Goal: Task Accomplishment & Management: Manage account settings

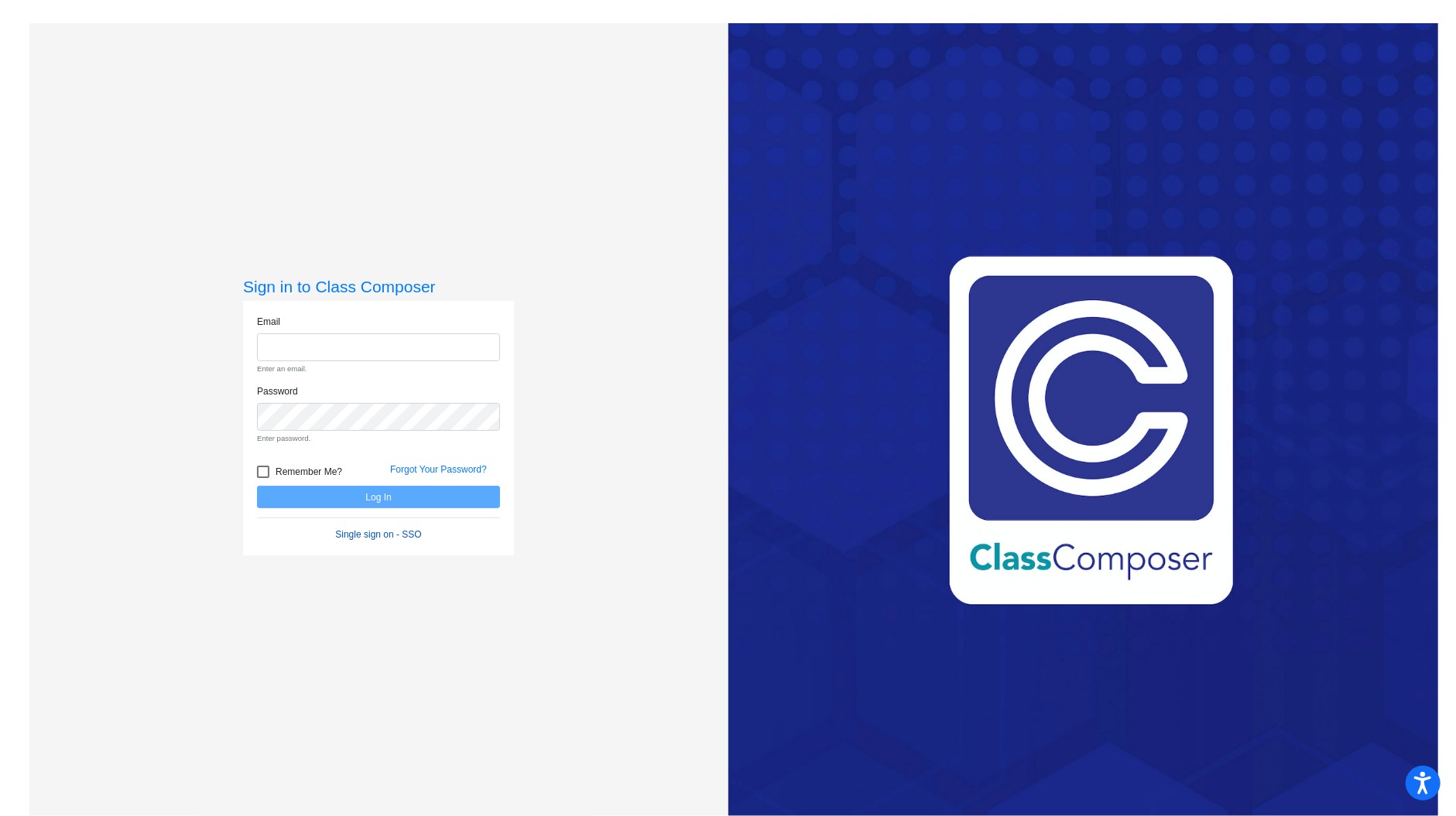
click at [405, 502] on form "Email Enter an email. Password Enter password. Remember Me? Forgot Your Passwor…" at bounding box center [378, 428] width 243 height 227
click at [395, 536] on link "Single sign on - SSO" at bounding box center [378, 534] width 86 height 11
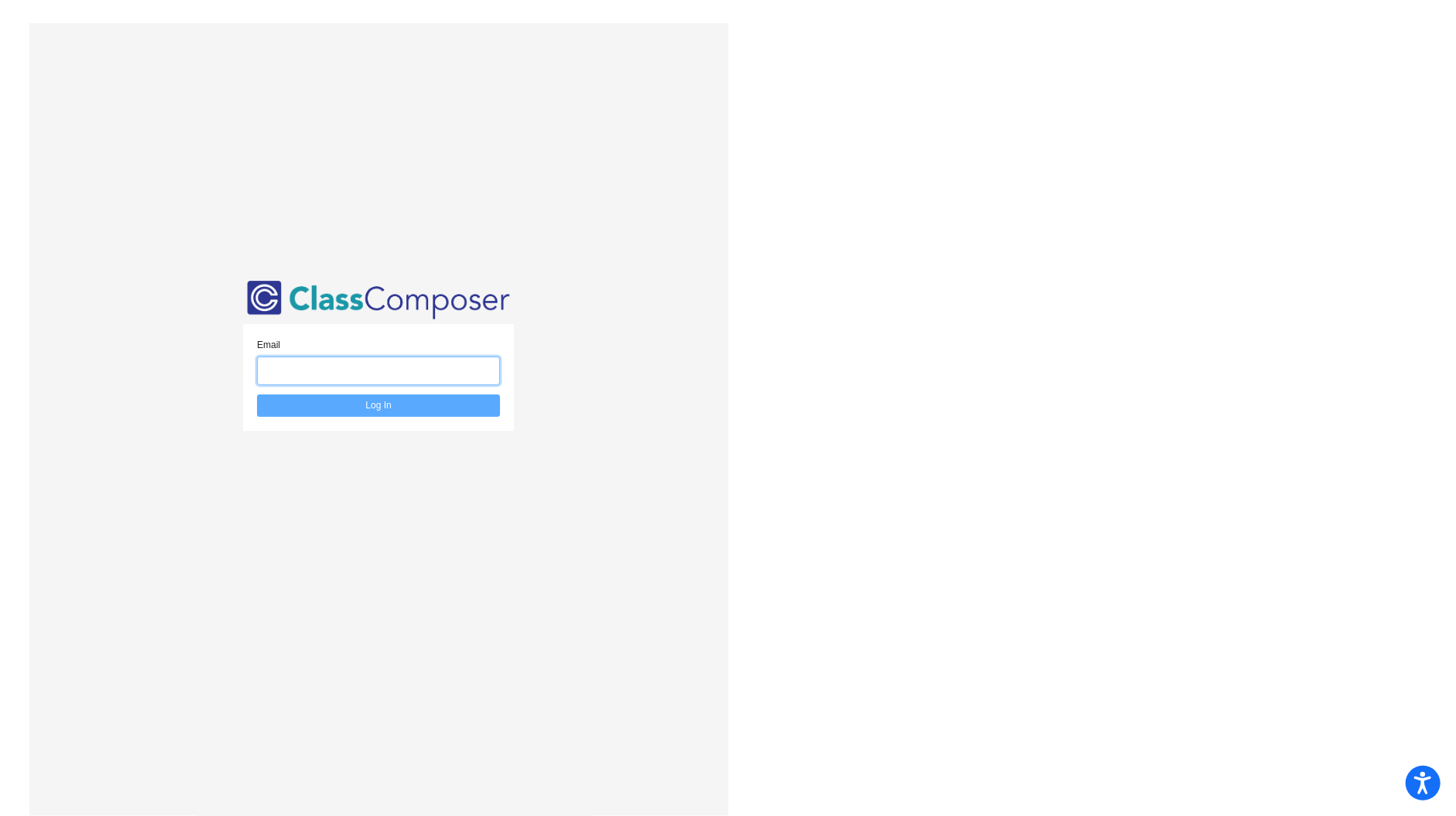
click at [431, 376] on input "email" at bounding box center [378, 371] width 243 height 29
type input "d"
type input "[EMAIL_ADDRESS][DOMAIN_NAME]"
click at [424, 406] on button "Log In" at bounding box center [378, 406] width 243 height 22
click at [411, 405] on button "Log In" at bounding box center [378, 406] width 243 height 22
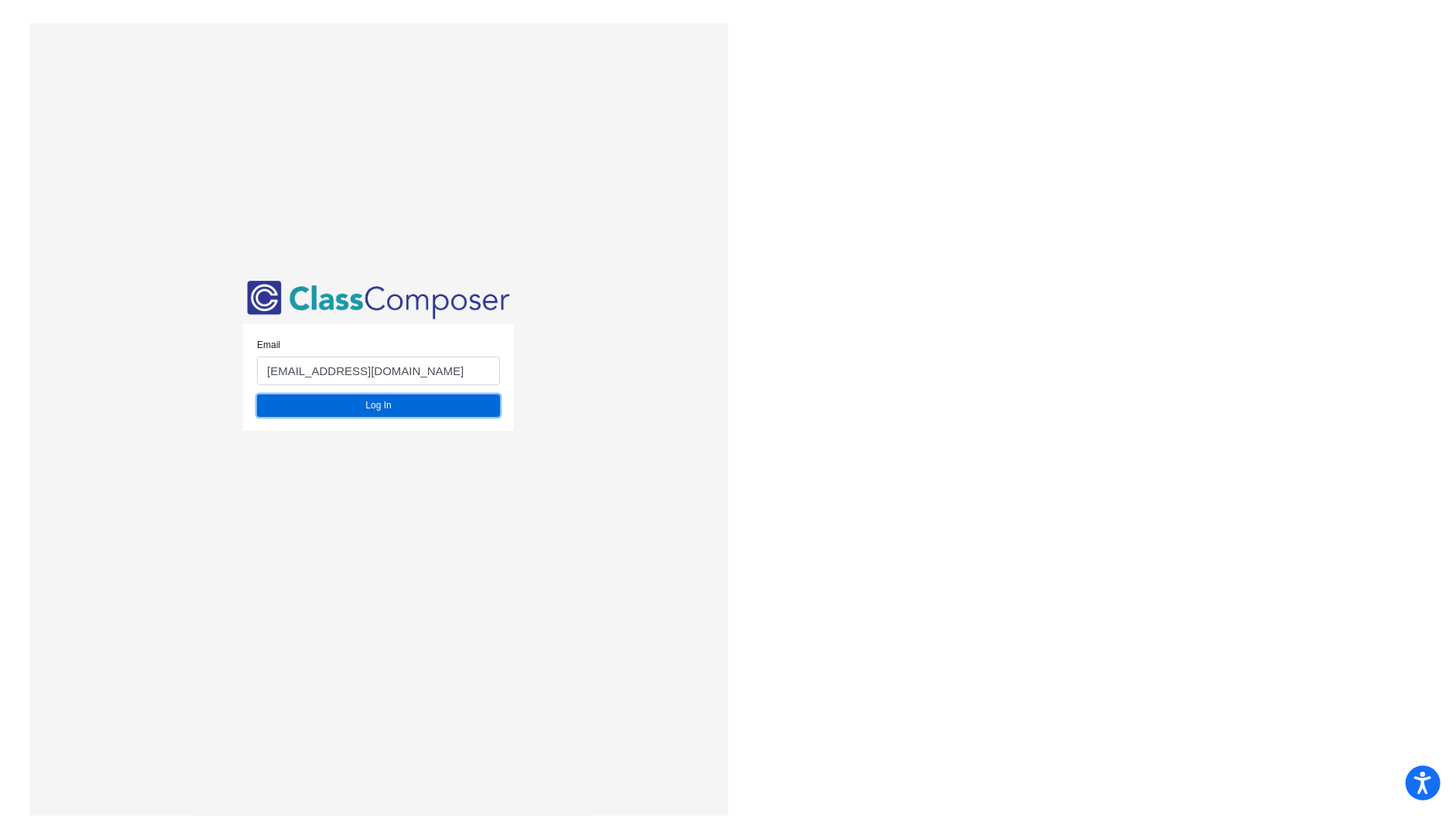
click at [432, 405] on button "Log In" at bounding box center [378, 406] width 243 height 22
